Goal: Transaction & Acquisition: Purchase product/service

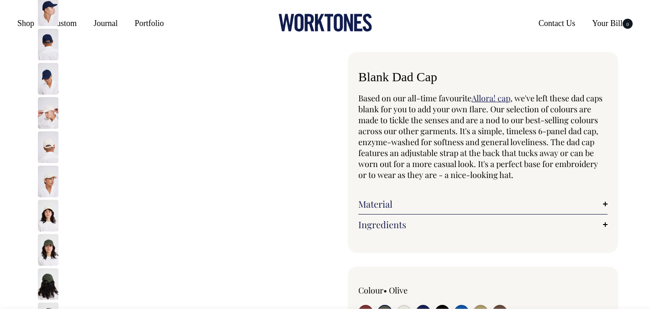
select select "Olive"
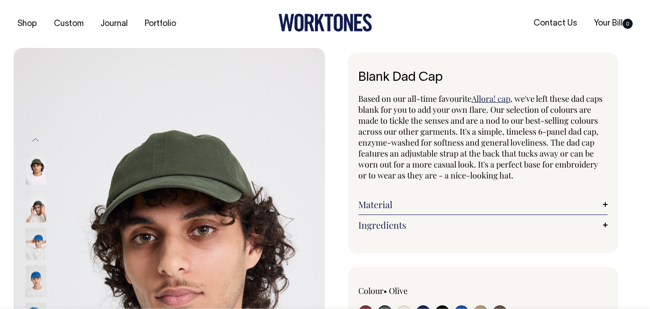
click at [38, 245] on img at bounding box center [36, 244] width 21 height 32
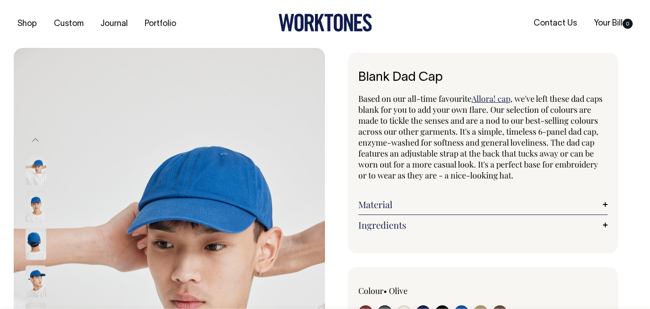
click at [39, 247] on img at bounding box center [36, 244] width 21 height 32
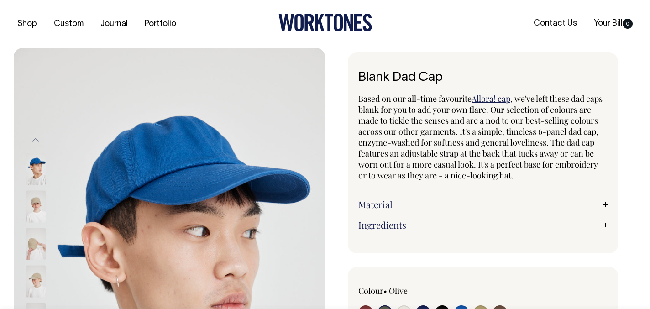
click at [36, 263] on div at bounding box center [48, 281] width 46 height 37
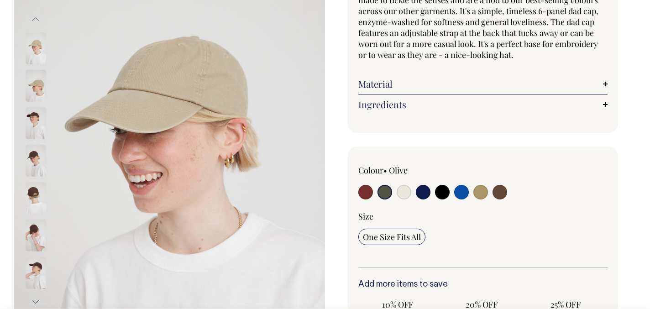
scroll to position [121, 0]
click at [402, 193] on input "radio" at bounding box center [404, 191] width 15 height 15
radio input "true"
select select "Natural"
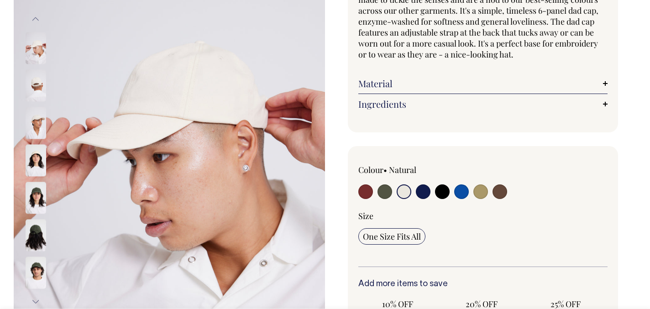
click at [402, 193] on input "radio" at bounding box center [404, 191] width 15 height 15
click at [432, 192] on div at bounding box center [408, 192] width 100 height 17
click at [420, 193] on input "radio" at bounding box center [423, 191] width 15 height 15
radio input "true"
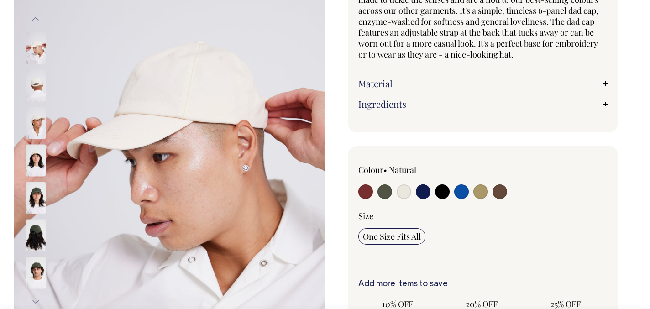
select select "Dark Navy"
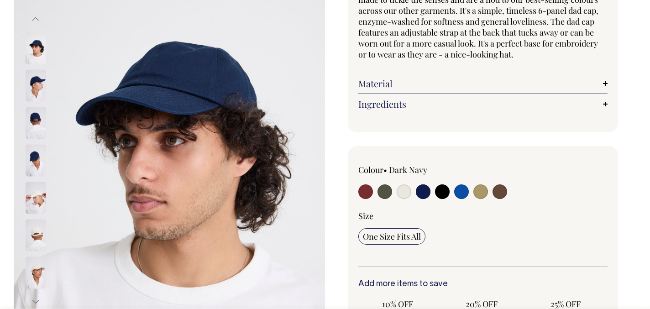
click at [444, 189] on input "radio" at bounding box center [442, 191] width 15 height 15
radio input "true"
select select "Black"
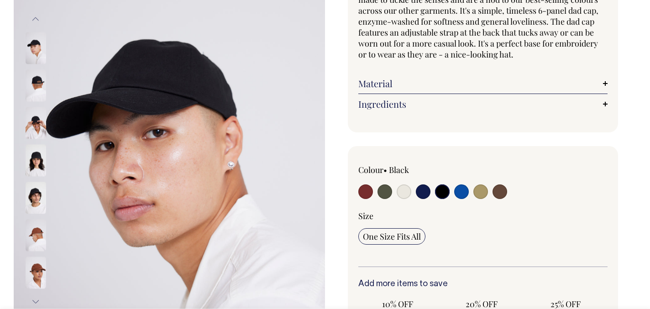
click at [385, 194] on input "radio" at bounding box center [385, 191] width 15 height 15
radio input "true"
select select "Olive"
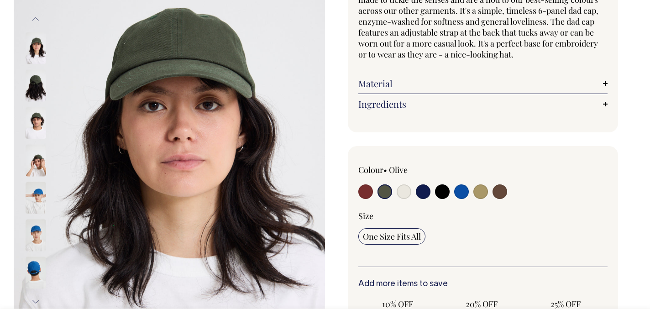
click at [500, 189] on input "radio" at bounding box center [500, 191] width 15 height 15
radio input "true"
select select "Espresso"
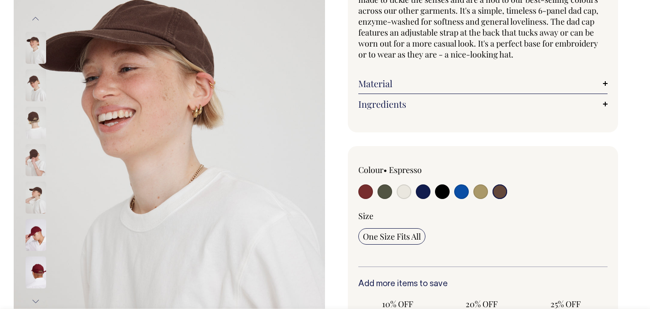
click at [486, 189] on input "radio" at bounding box center [480, 191] width 15 height 15
radio input "true"
select select "Washed Khaki"
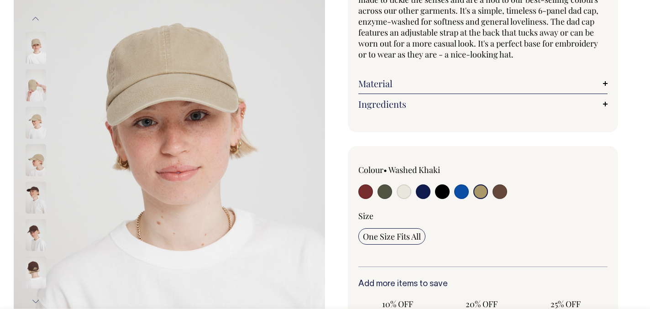
click at [510, 189] on div at bounding box center [533, 179] width 150 height 30
click at [502, 189] on input "radio" at bounding box center [500, 191] width 15 height 15
radio input "true"
select select "Espresso"
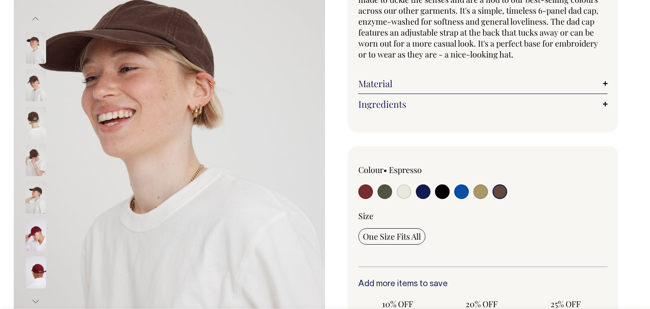
click at [451, 190] on div at bounding box center [408, 192] width 100 height 17
click at [461, 194] on input "radio" at bounding box center [461, 191] width 15 height 15
radio input "true"
select select "Worker Blue"
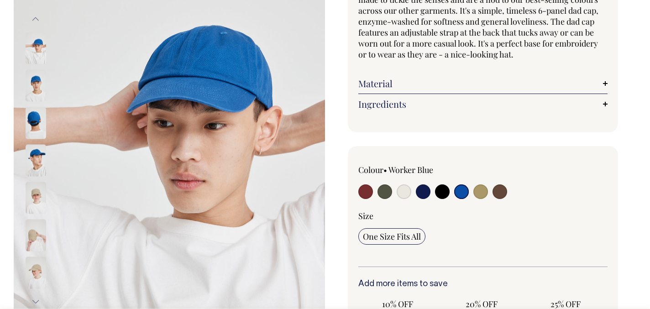
click at [504, 194] on input "radio" at bounding box center [500, 191] width 15 height 15
radio input "true"
select select "Espresso"
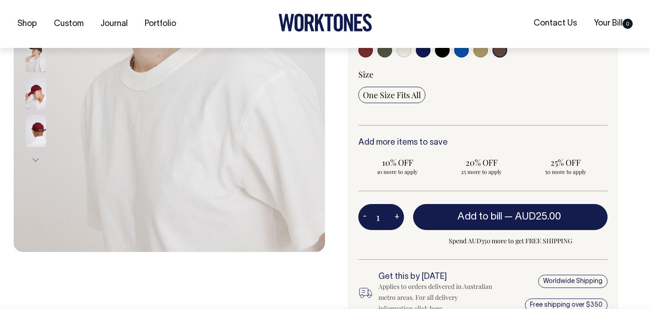
scroll to position [263, 0]
click at [394, 217] on button "+" at bounding box center [397, 217] width 14 height 18
type input "2"
click at [394, 217] on button "+" at bounding box center [397, 217] width 14 height 18
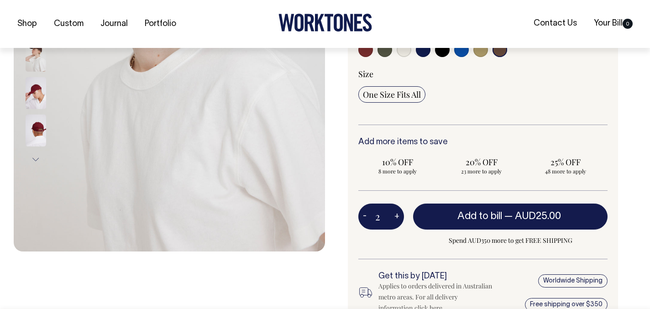
type input "3"
click at [394, 217] on button "+" at bounding box center [397, 217] width 14 height 18
type input "4"
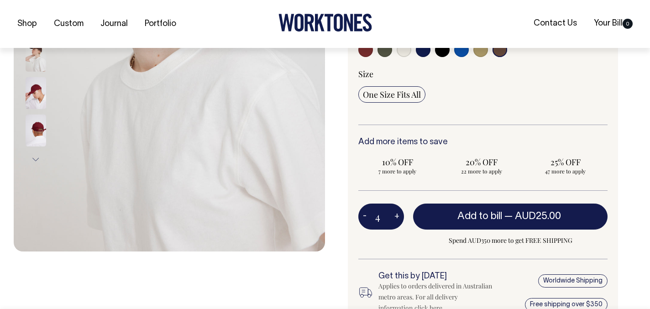
click at [394, 217] on button "+" at bounding box center [397, 217] width 14 height 18
type input "5"
click at [394, 217] on button "+" at bounding box center [397, 217] width 14 height 18
type input "6"
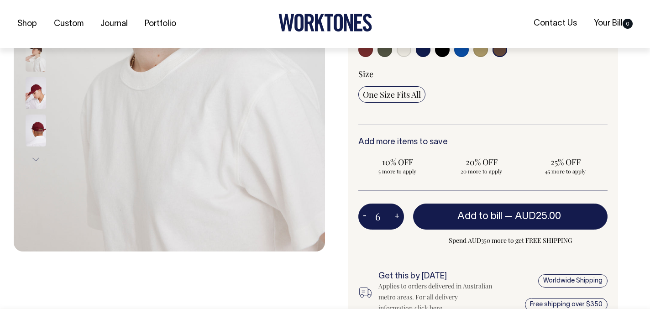
type input "6"
click at [394, 217] on button "+" at bounding box center [397, 217] width 14 height 18
type input "7"
click at [394, 217] on button "+" at bounding box center [397, 217] width 14 height 18
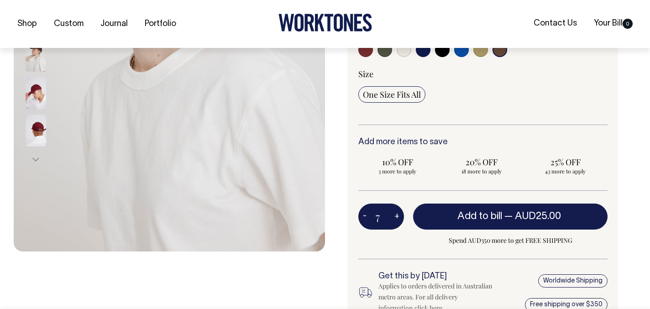
type input "8"
click at [394, 217] on button "+" at bounding box center [397, 217] width 14 height 18
type input "9"
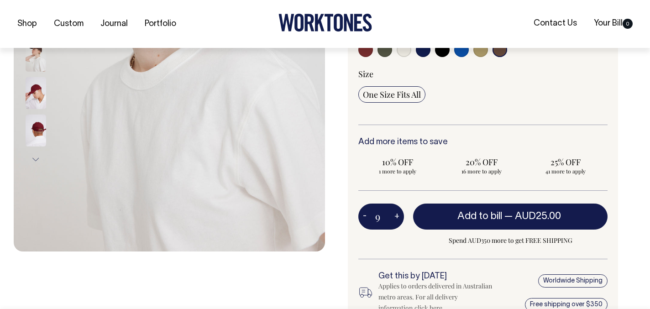
click at [394, 217] on button "+" at bounding box center [397, 217] width 14 height 18
type input "10"
radio input "true"
type input "10"
click at [394, 217] on button "+" at bounding box center [397, 217] width 14 height 18
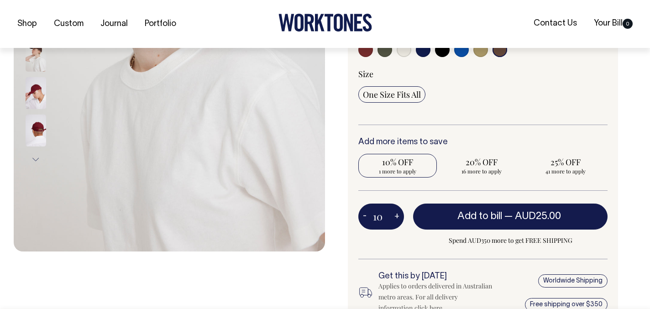
type input "11"
radio input "true"
type input "11"
click at [394, 217] on button "+" at bounding box center [397, 217] width 14 height 18
type input "12"
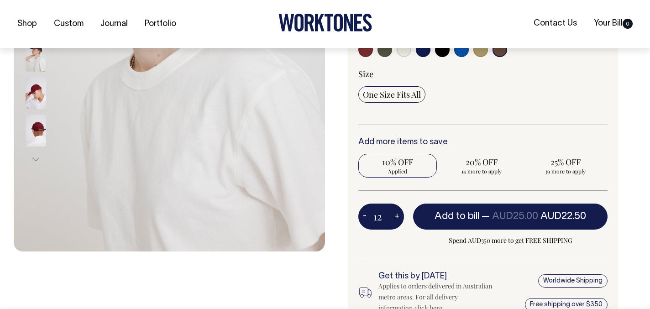
radio input "true"
type input "12"
click at [394, 217] on button "+" at bounding box center [397, 217] width 14 height 18
type input "13"
radio input "true"
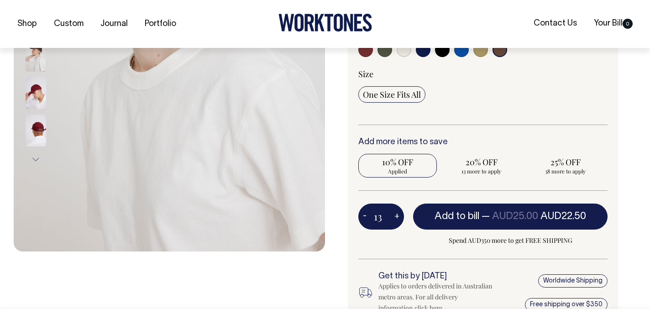
type input "13"
click at [394, 217] on button "+" at bounding box center [397, 217] width 14 height 18
type input "14"
radio input "true"
type input "14"
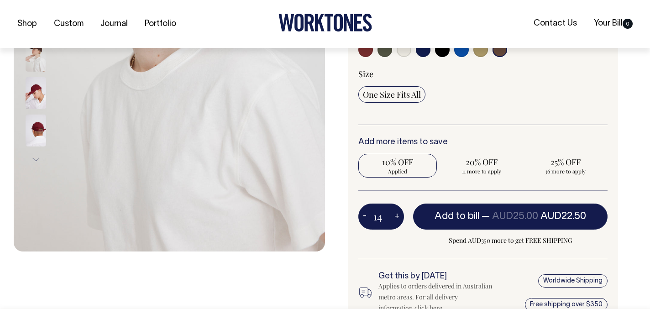
click at [394, 217] on button "+" at bounding box center [397, 217] width 14 height 18
type input "15"
radio input "true"
type input "15"
click at [394, 217] on button "+" at bounding box center [397, 217] width 14 height 18
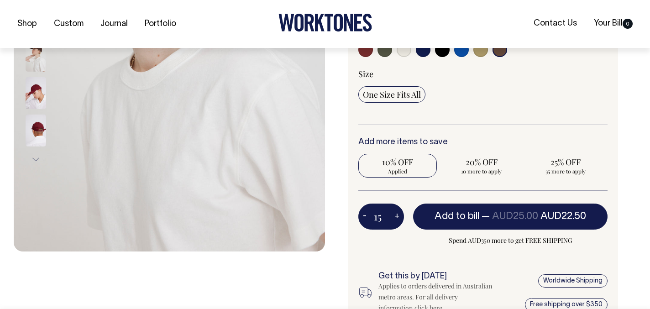
type input "16"
radio input "true"
type input "16"
click at [394, 217] on button "+" at bounding box center [397, 217] width 14 height 18
type input "17"
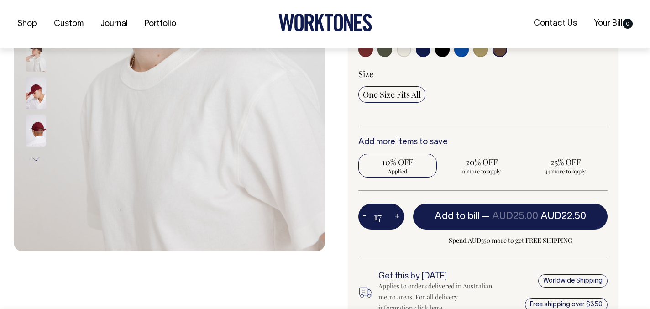
radio input "true"
type input "17"
click at [394, 217] on button "+" at bounding box center [397, 217] width 14 height 18
type input "18"
radio input "true"
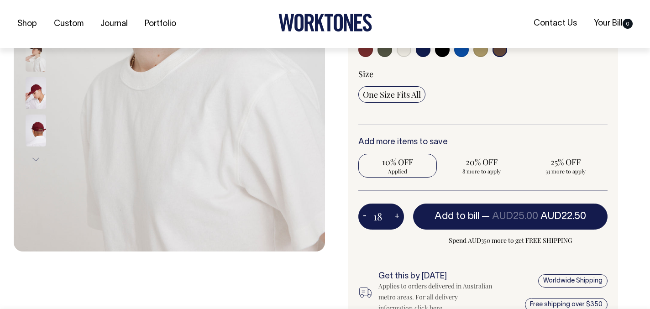
type input "18"
click at [394, 217] on button "+" at bounding box center [397, 217] width 14 height 18
type input "19"
radio input "true"
type input "19"
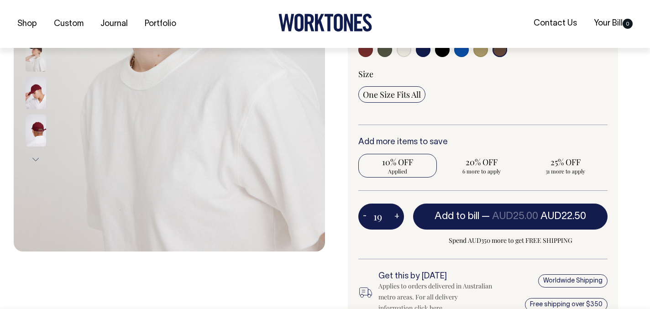
click at [394, 217] on button "+" at bounding box center [397, 217] width 14 height 18
type input "20"
radio input "true"
type input "20"
click at [394, 217] on button "+" at bounding box center [397, 217] width 14 height 18
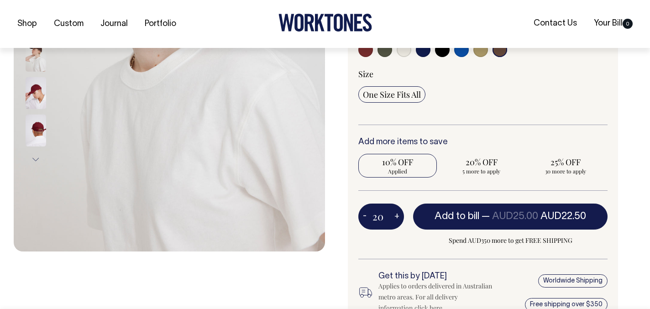
type input "21"
radio input "true"
type input "21"
click at [394, 217] on button "+" at bounding box center [397, 217] width 14 height 18
type input "22"
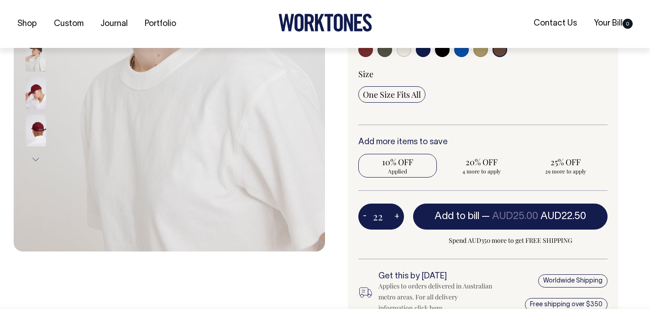
radio input "true"
type input "22"
click at [394, 217] on button "+" at bounding box center [397, 217] width 14 height 18
type input "23"
radio input "true"
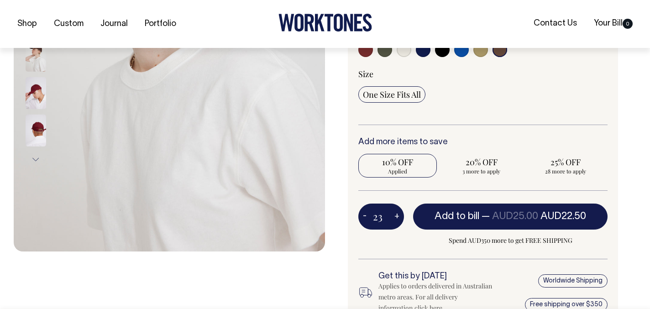
type input "23"
click at [394, 217] on button "+" at bounding box center [397, 217] width 14 height 18
type input "24"
radio input "true"
type input "24"
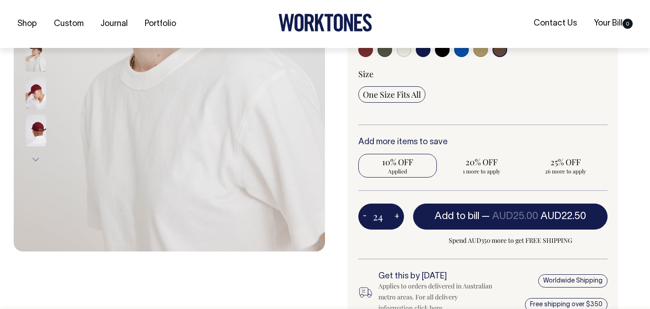
click at [394, 217] on button "+" at bounding box center [397, 217] width 14 height 18
type input "25"
radio input "false"
radio input "true"
type input "25"
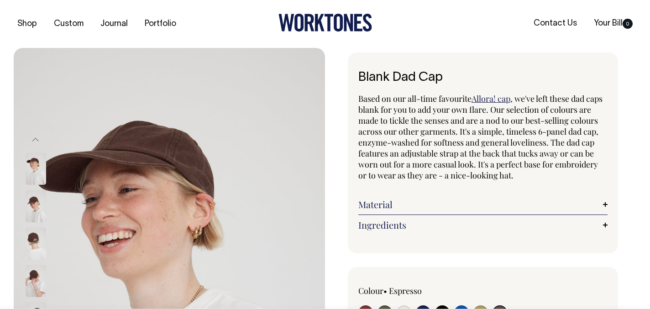
scroll to position [0, 0]
